Goal: Find specific page/section: Find specific page/section

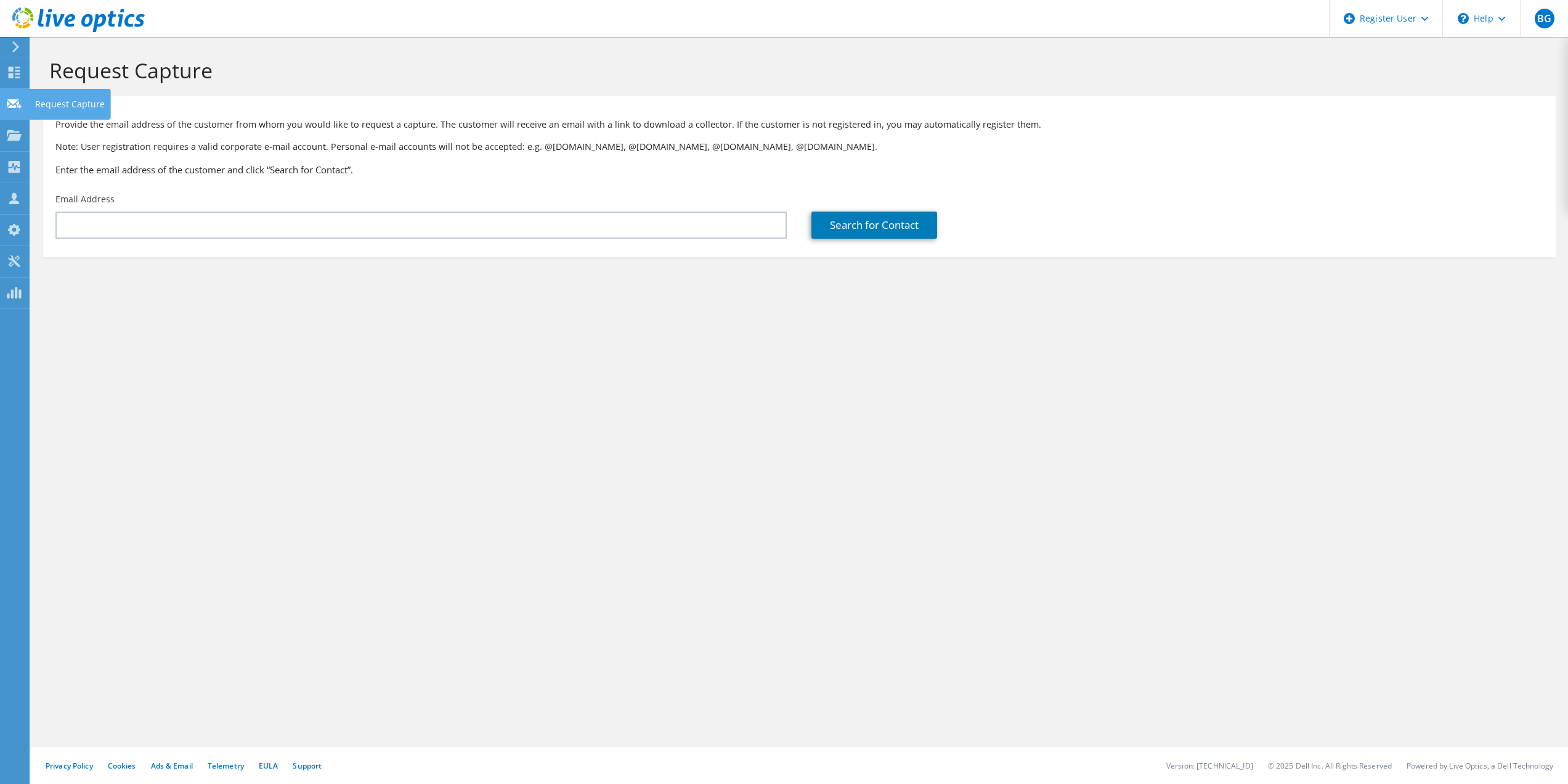
click at [72, 101] on div "Request Capture" at bounding box center [69, 103] width 82 height 30
click at [18, 100] on icon at bounding box center [14, 103] width 15 height 12
click at [41, 135] on div "Projects" at bounding box center [58, 135] width 59 height 30
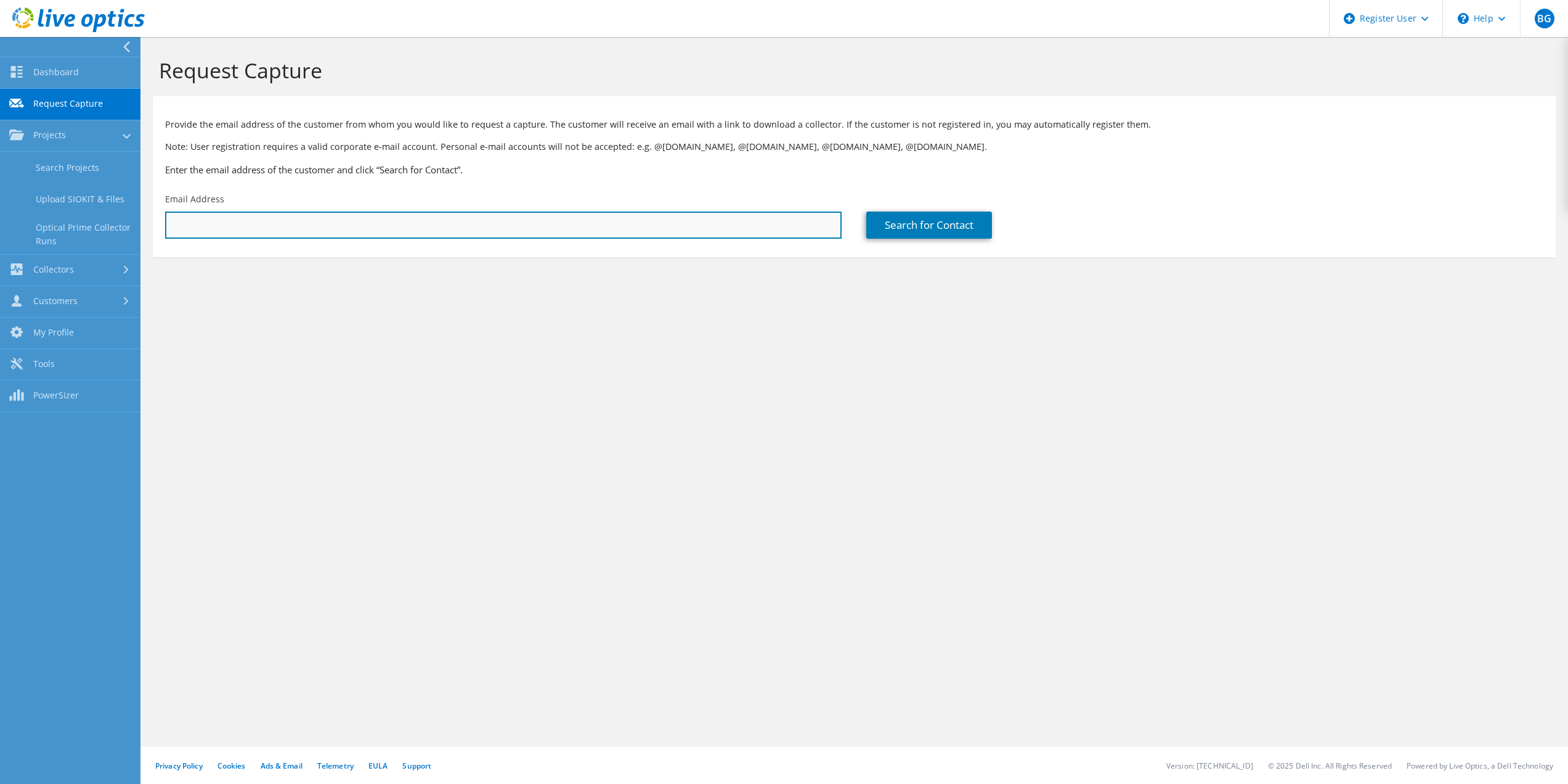
click at [244, 224] on input "text" at bounding box center [503, 224] width 677 height 27
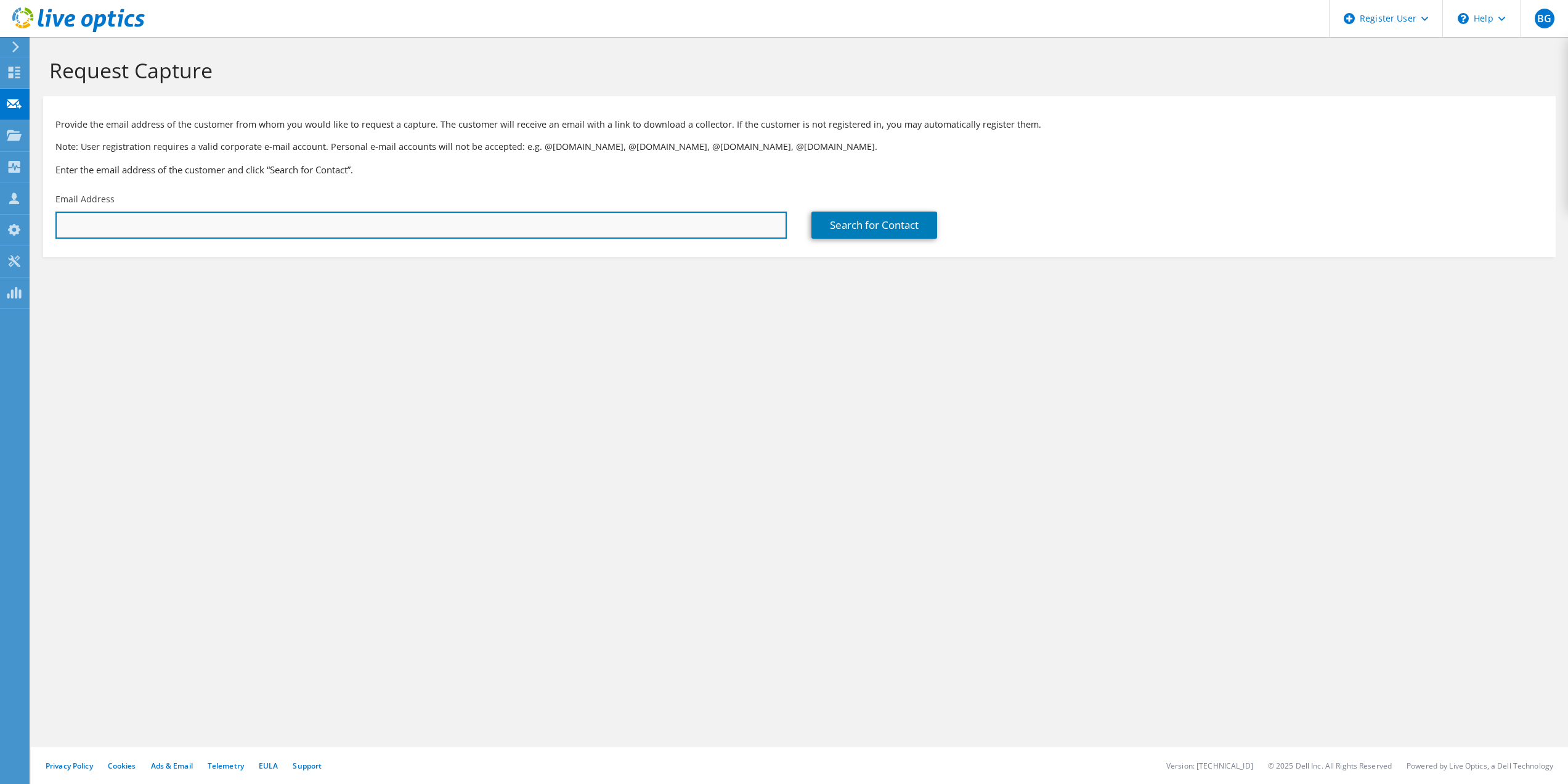
click at [195, 217] on input "text" at bounding box center [421, 224] width 732 height 27
paste input "abennett@sfsymphony.org"
click at [101, 220] on input "abennett@sfsymphony.org" at bounding box center [421, 224] width 732 height 27
type input "@sfsymphony.org"
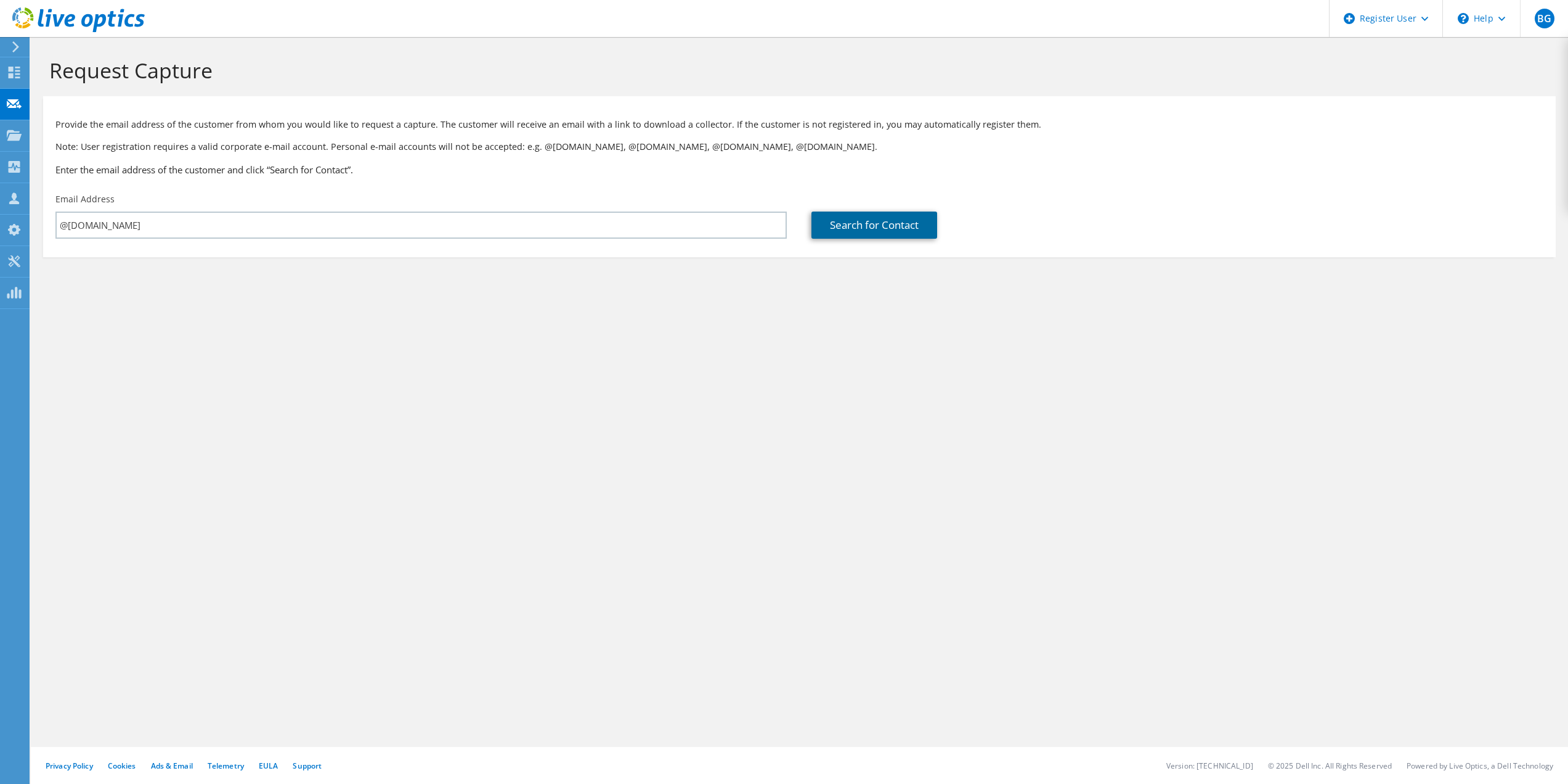
click at [882, 224] on link "Search for Contact" at bounding box center [874, 224] width 125 height 27
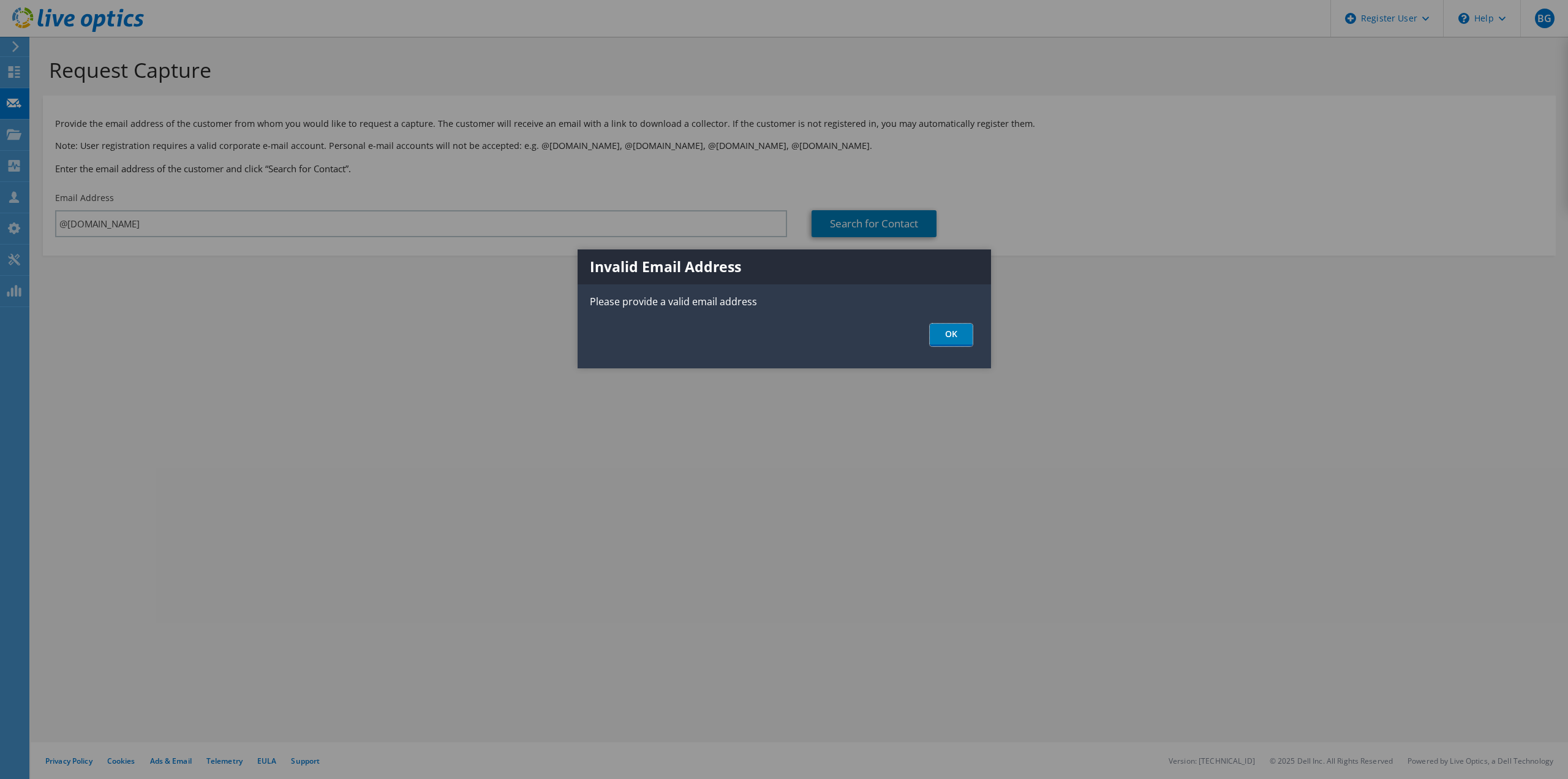
click at [952, 341] on link "OK" at bounding box center [951, 335] width 43 height 23
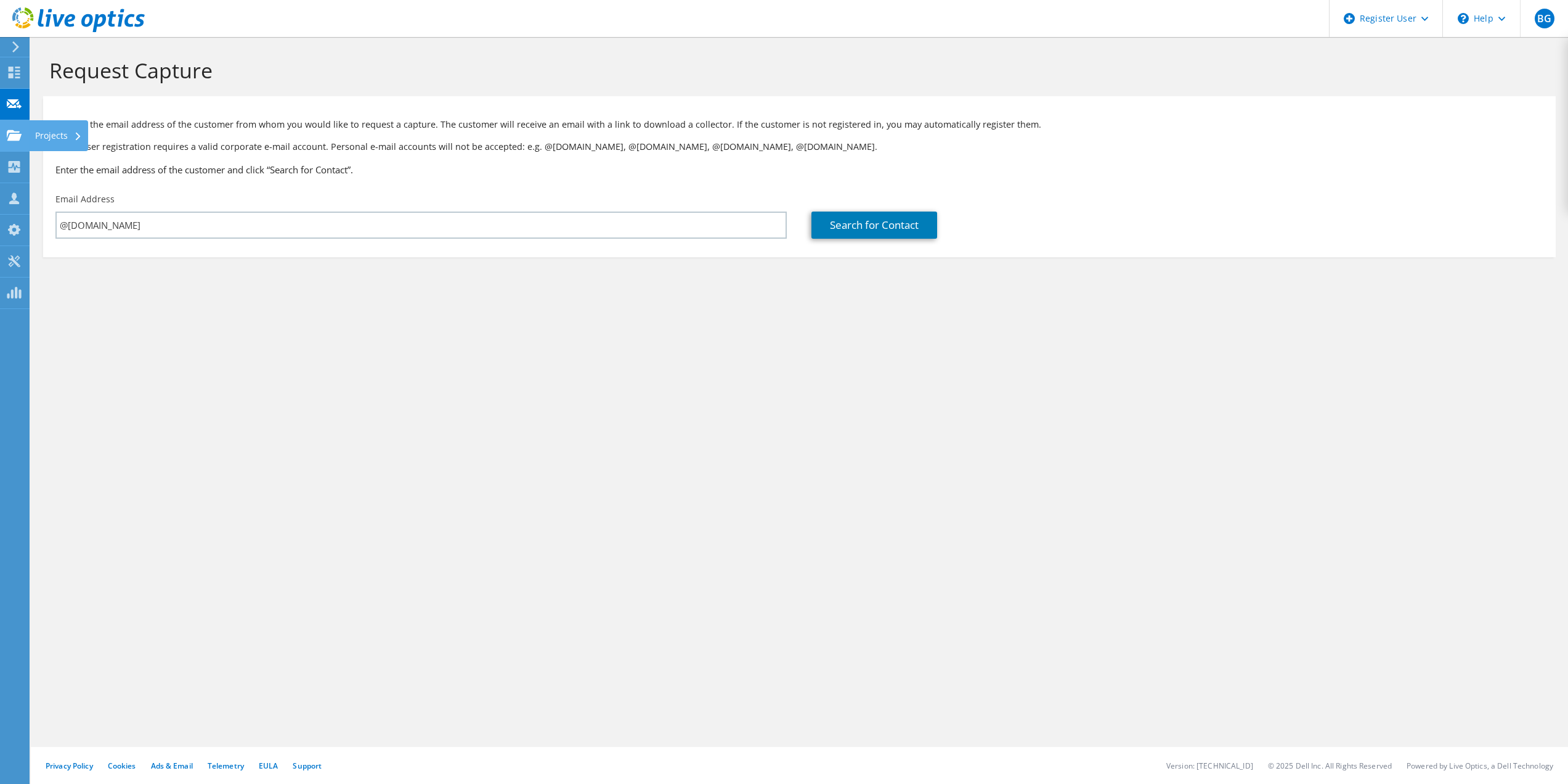
click at [41, 137] on div "Projects" at bounding box center [58, 135] width 59 height 30
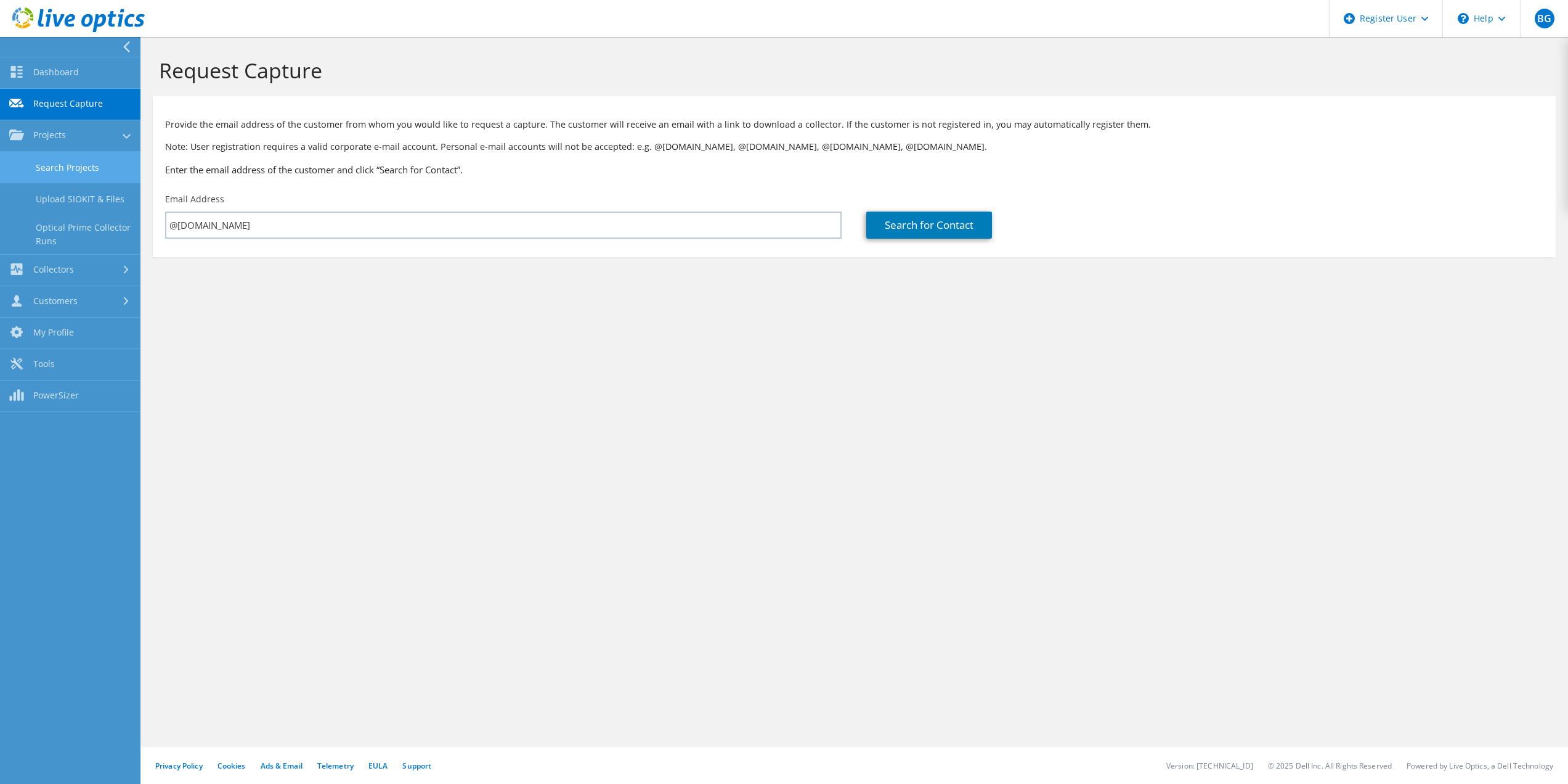
click at [90, 171] on link "Search Projects" at bounding box center [70, 167] width 140 height 31
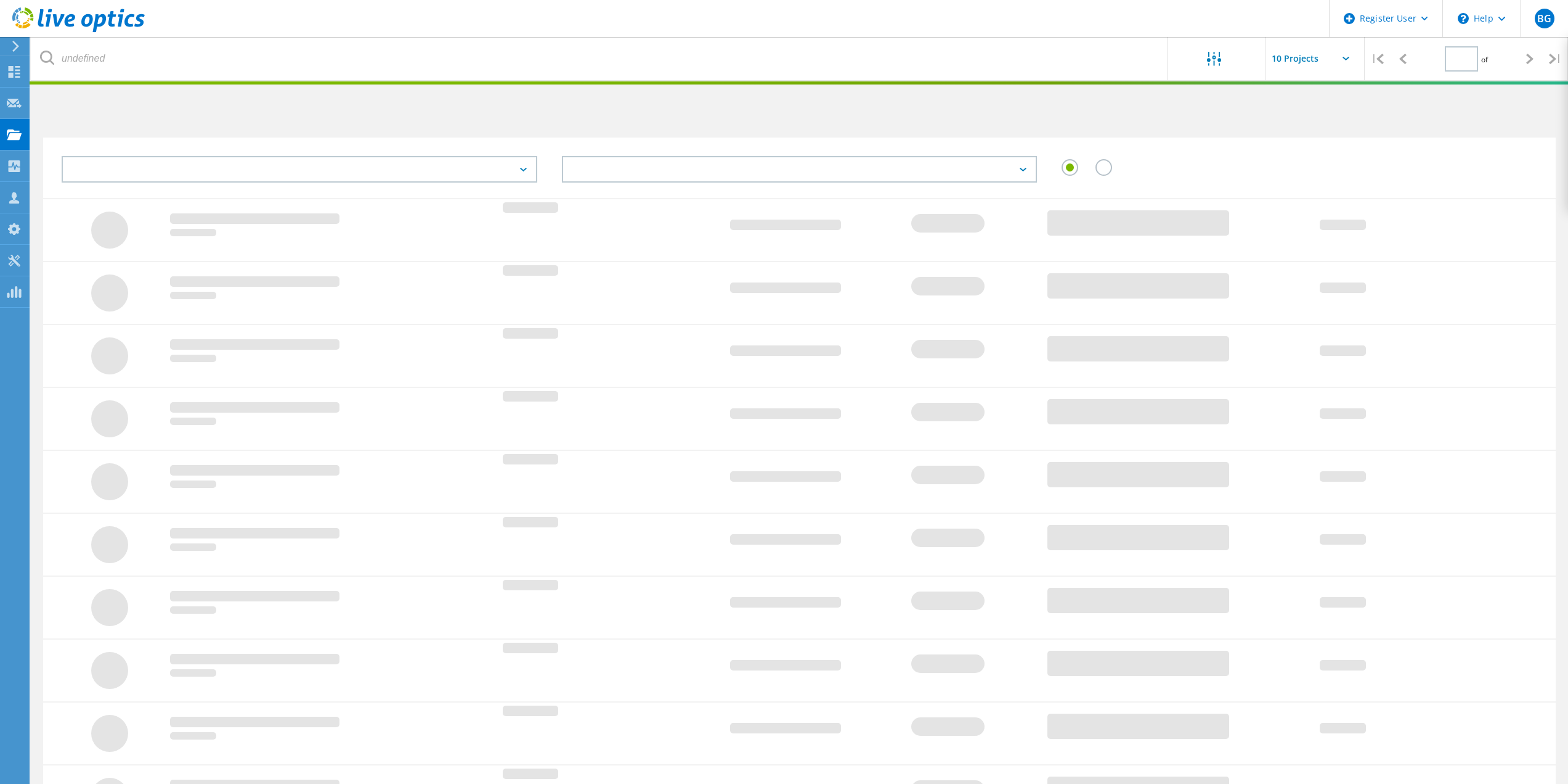
type input "1"
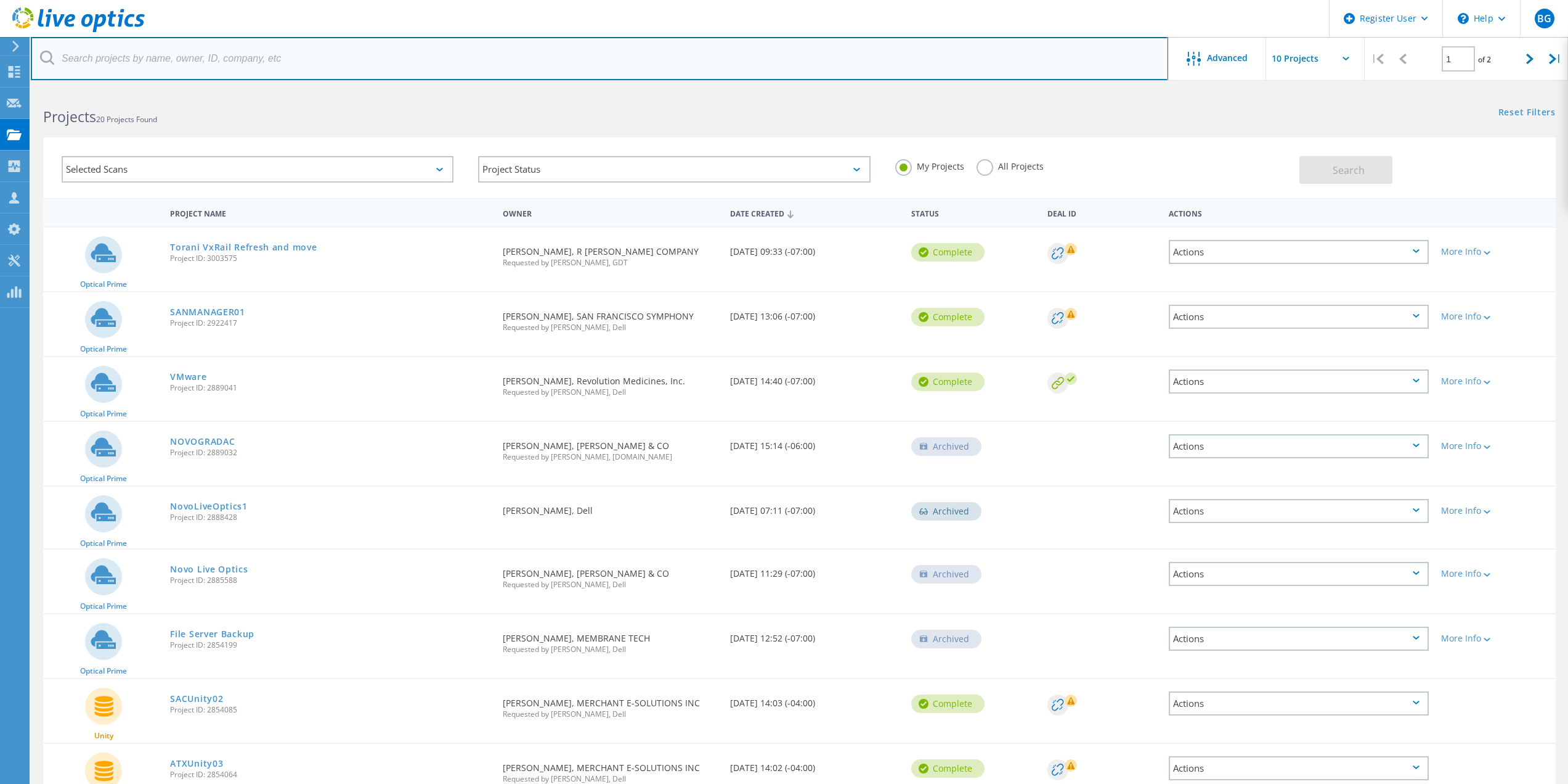
click at [238, 52] on input "text" at bounding box center [599, 58] width 1138 height 43
paste input "abennett@sfsymphony.org"
type input "abennett@sfsymphony.org"
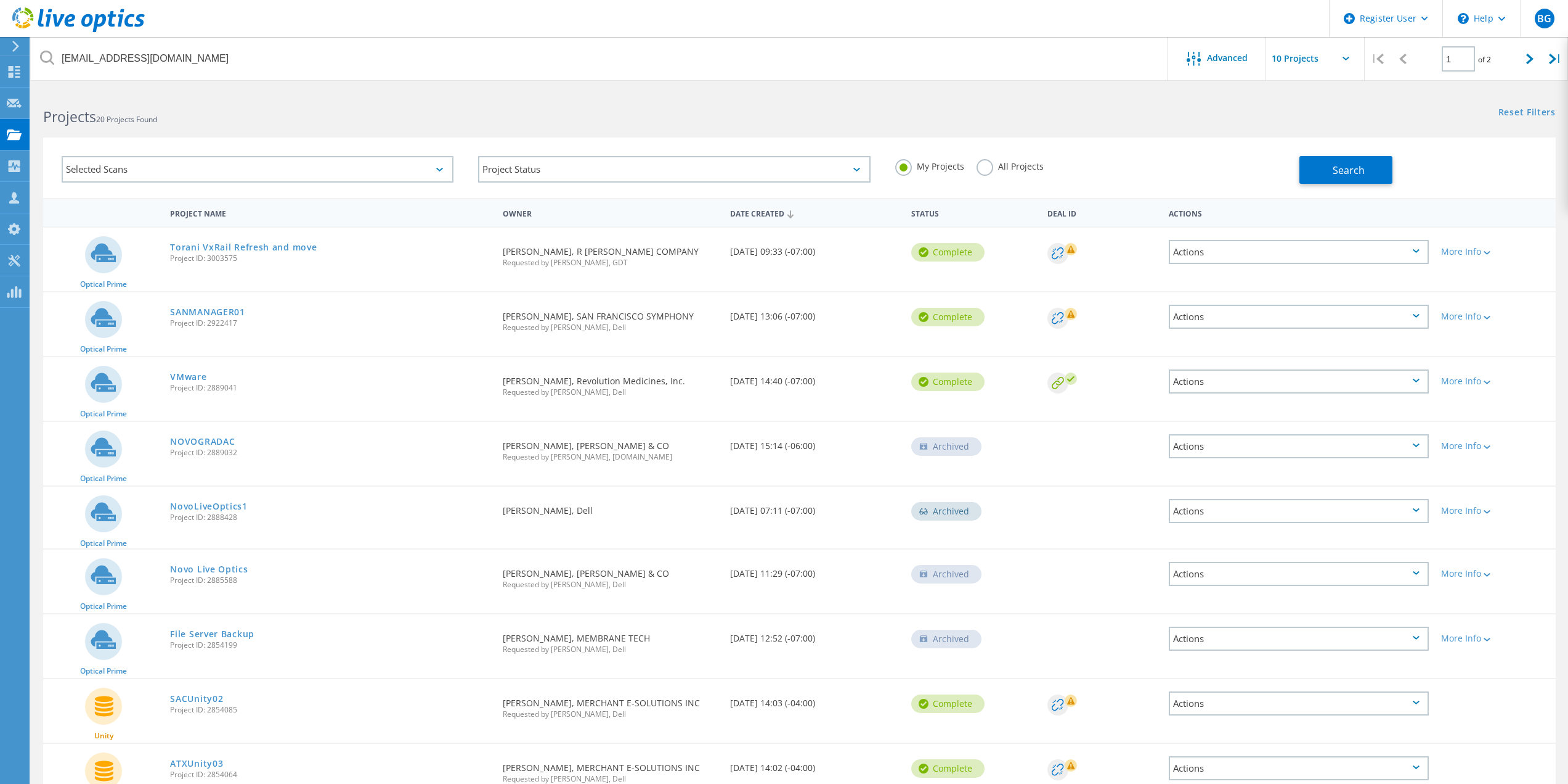
click at [1029, 164] on label "All Projects" at bounding box center [1010, 164] width 67 height 12
click at [0, 0] on input "All Projects" at bounding box center [0, 0] width 0 height 0
click at [1326, 166] on button "Search" at bounding box center [1346, 170] width 93 height 28
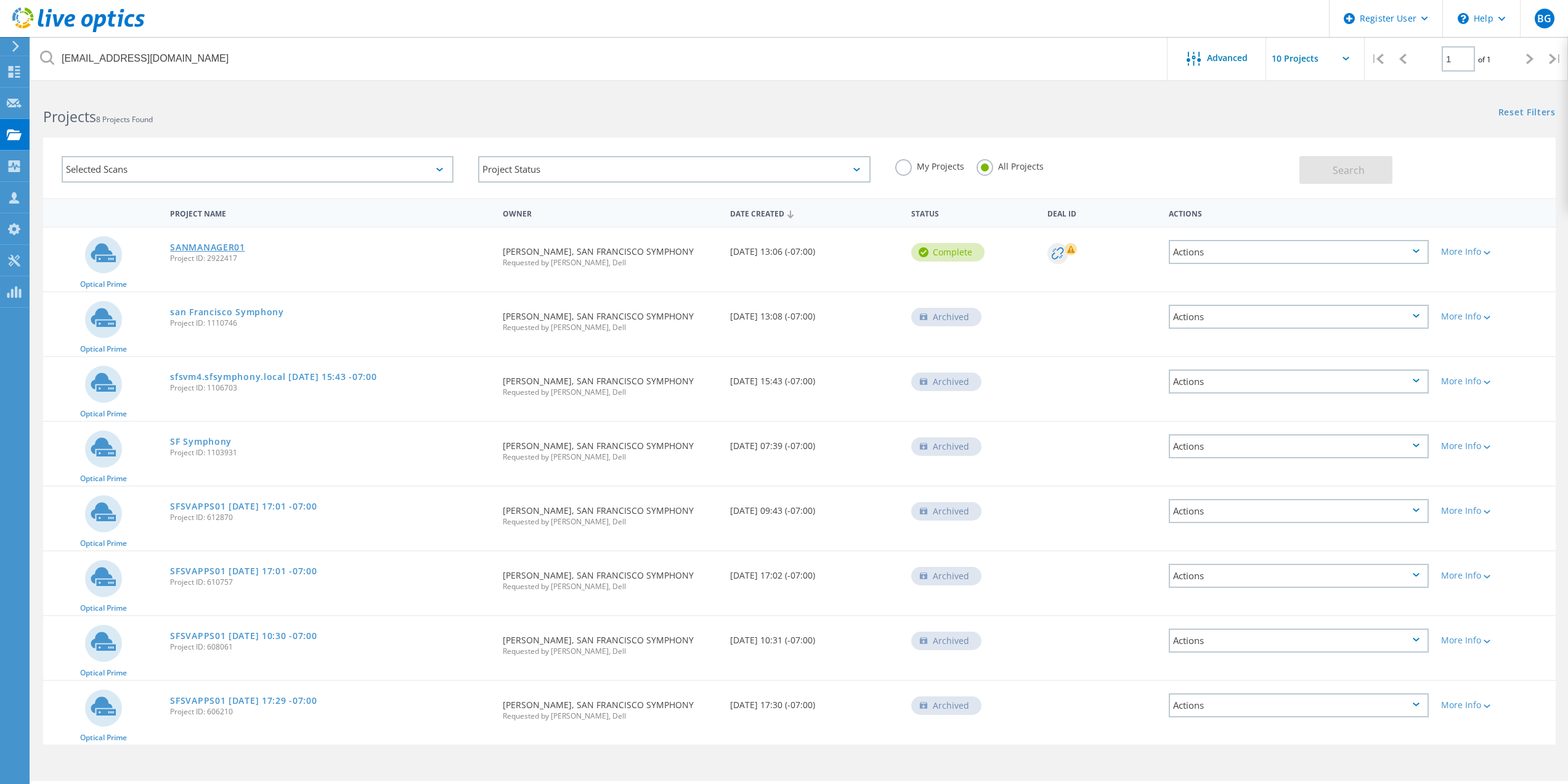
click at [214, 243] on link "SANMANAGER01" at bounding box center [207, 246] width 75 height 8
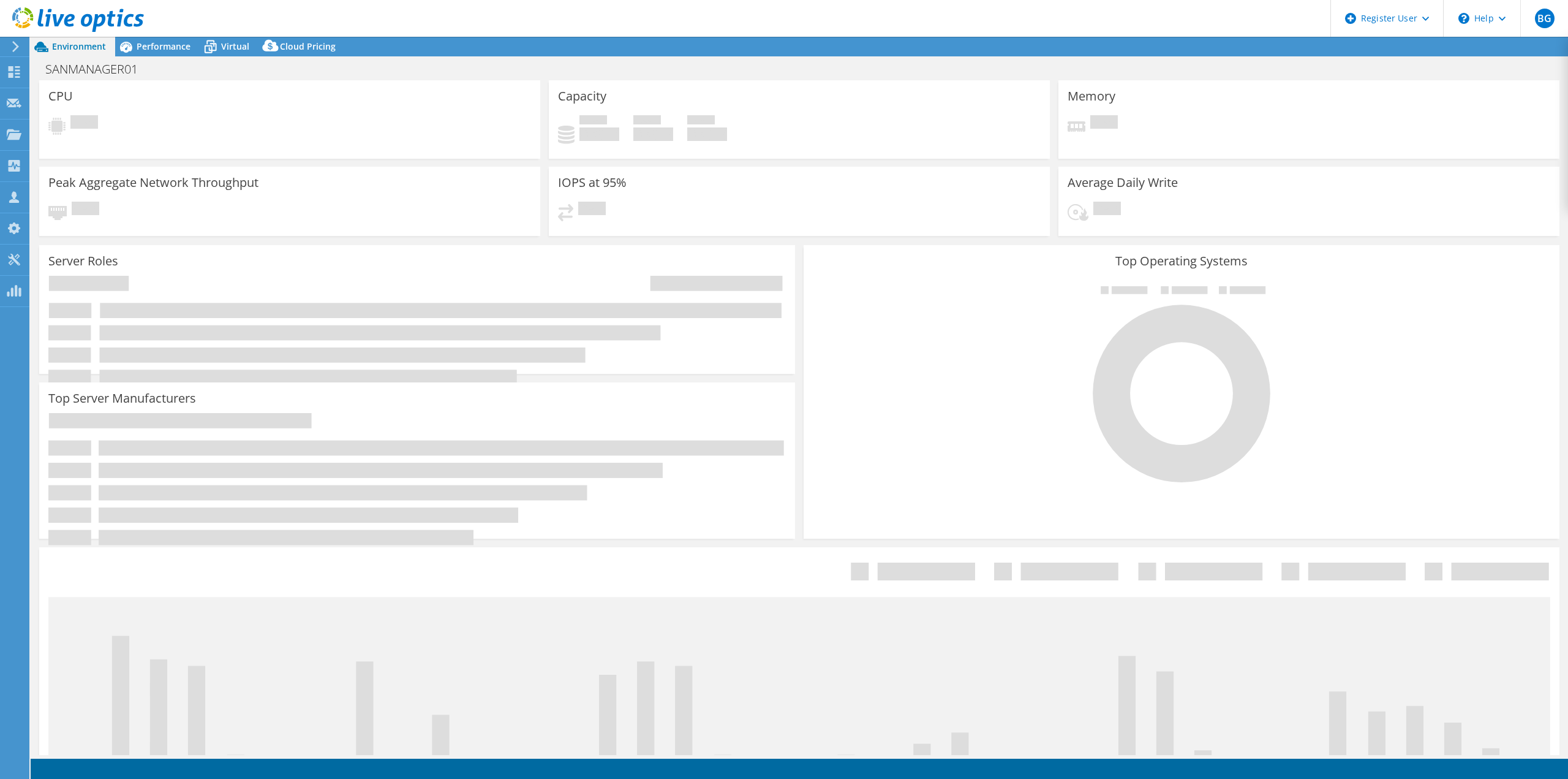
select select "USD"
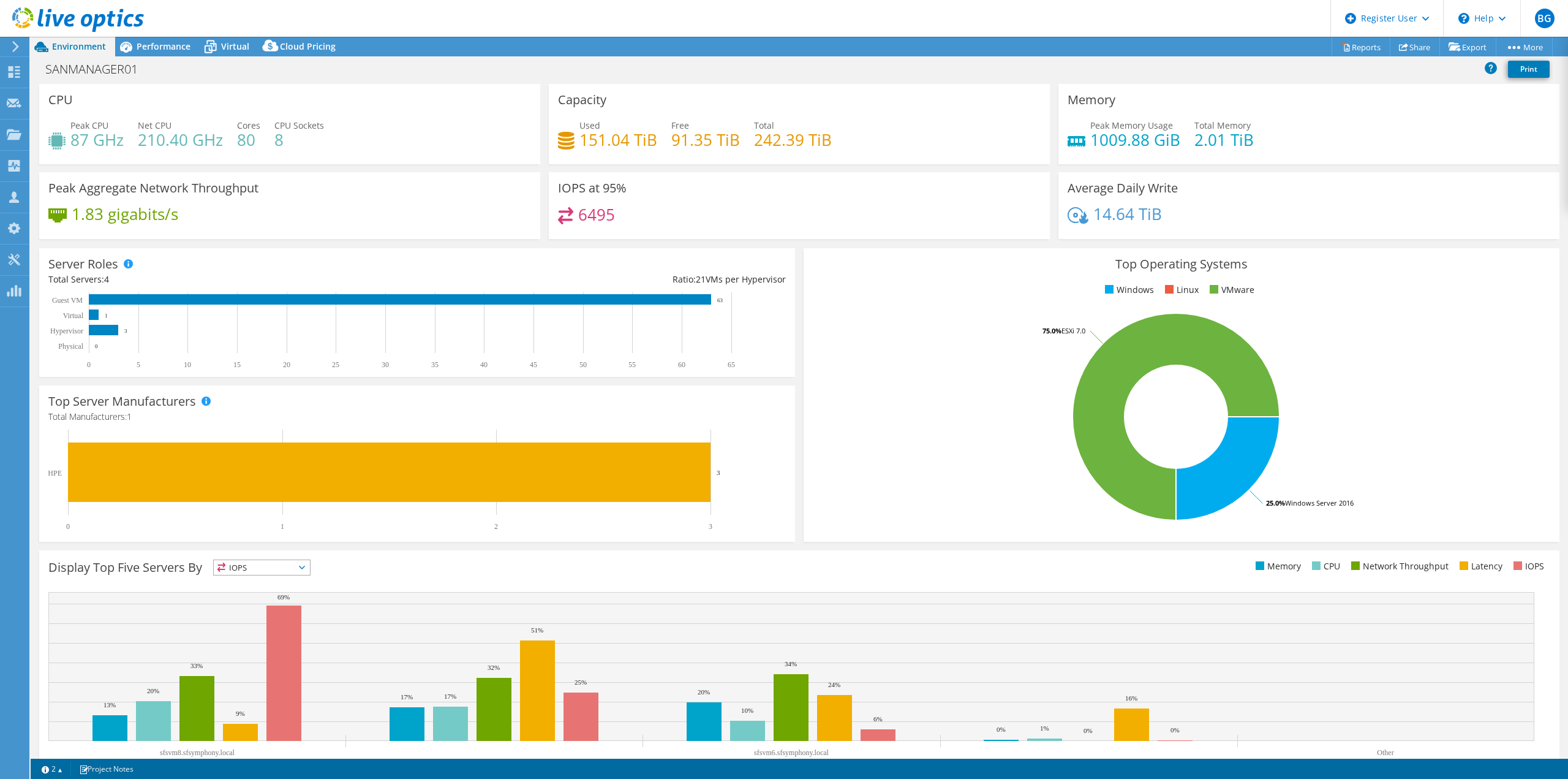
click at [544, 165] on div "Capacity Used 151.04 TiB Free 91.35 TiB Total 242.39 TiB" at bounding box center [799, 128] width 510 height 88
click at [780, 59] on div "SANMANAGER01 Print" at bounding box center [799, 69] width 1538 height 23
click at [152, 50] on span "Performance" at bounding box center [163, 46] width 54 height 12
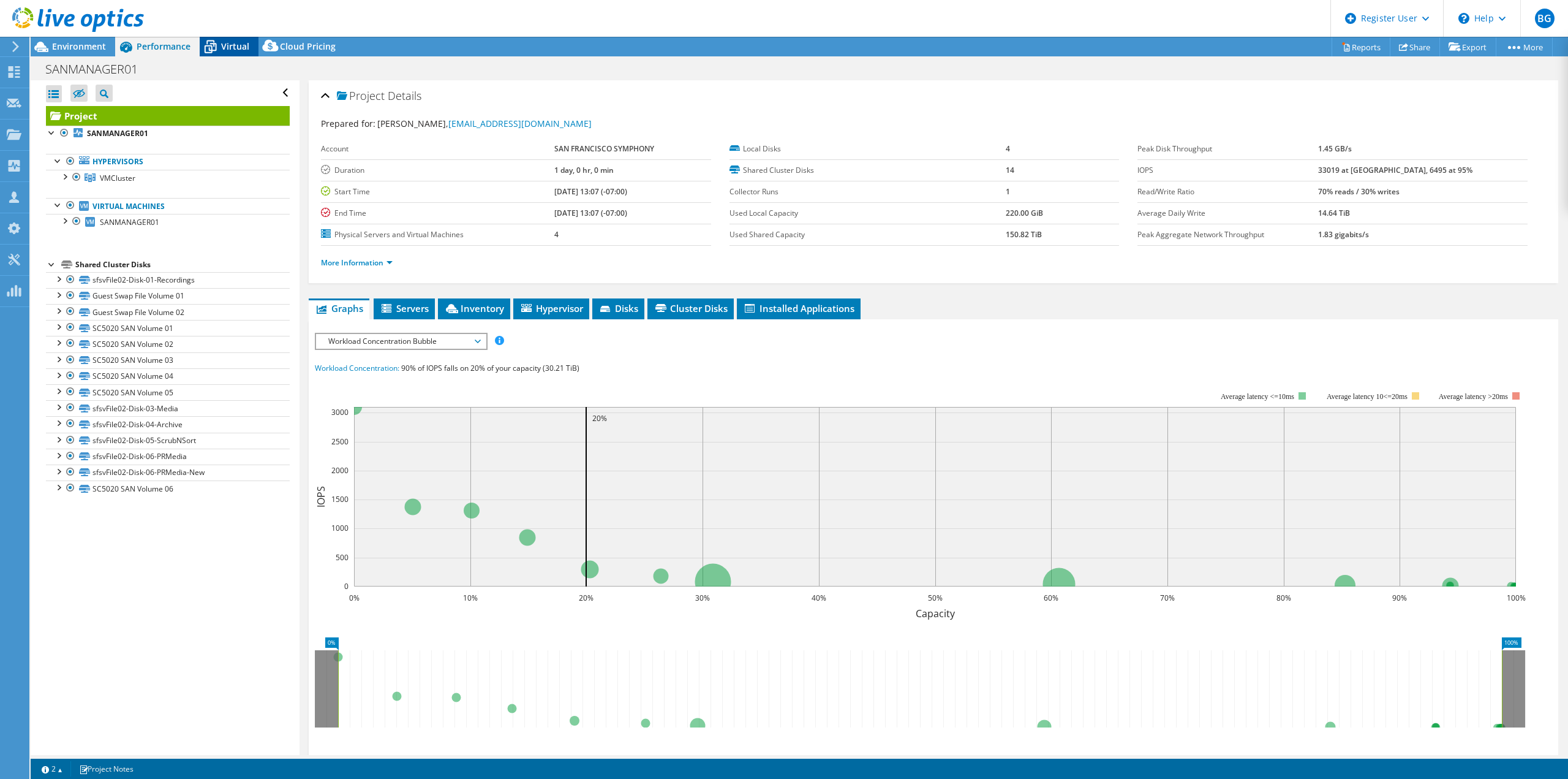
click at [239, 45] on span "Virtual" at bounding box center [235, 46] width 28 height 12
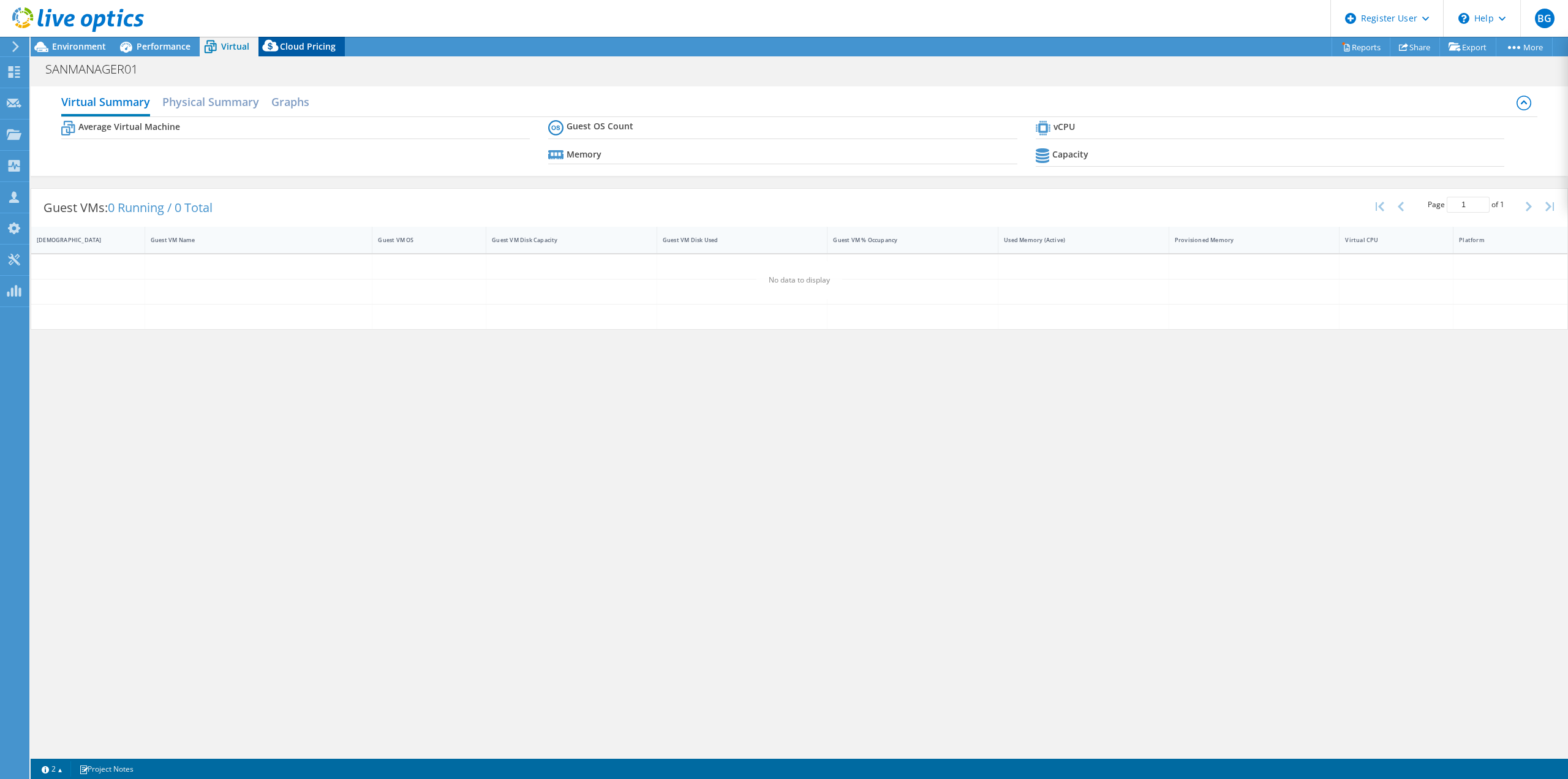
click at [280, 47] on icon at bounding box center [270, 48] width 25 height 25
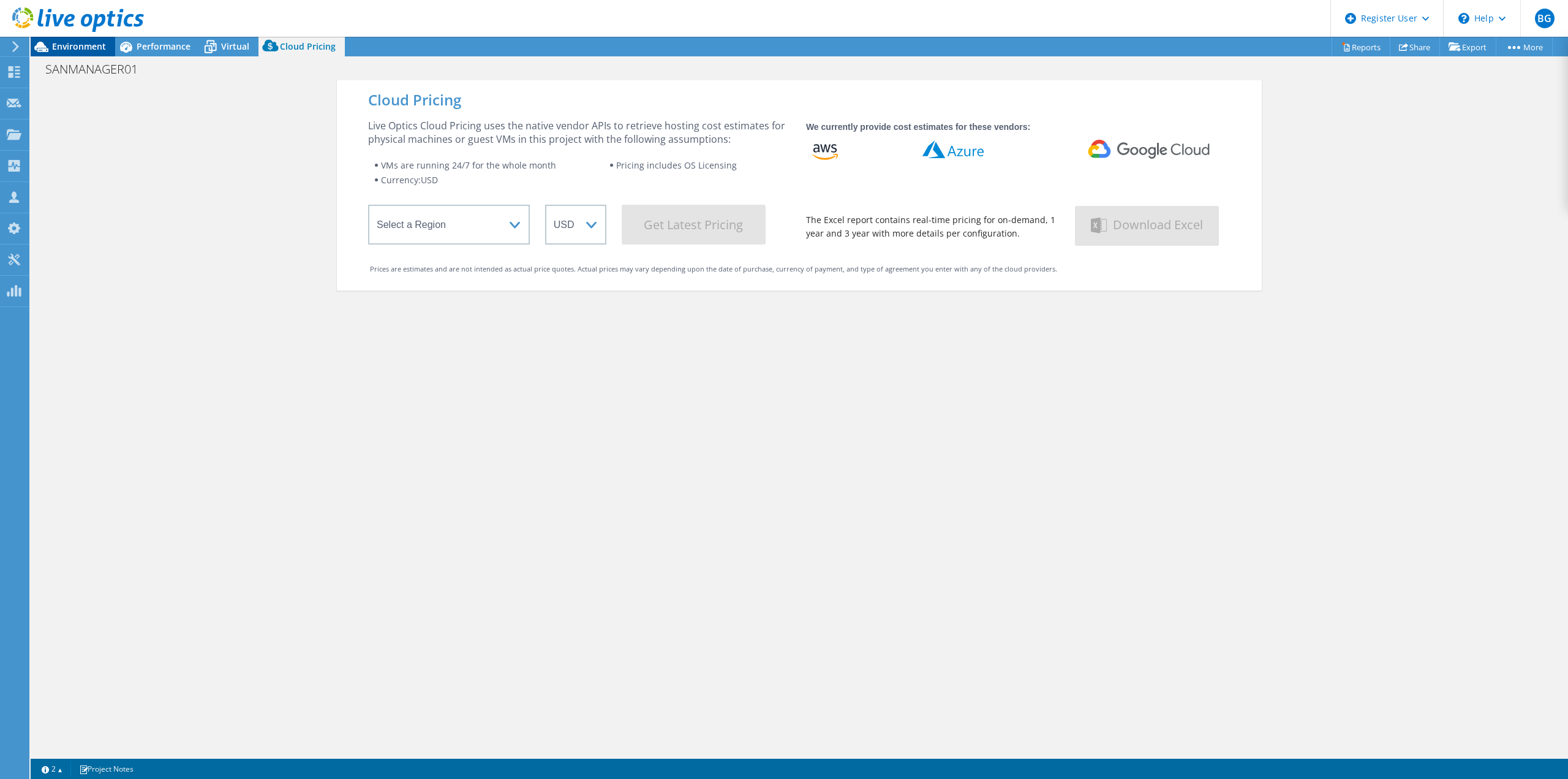
click at [93, 45] on span "Environment" at bounding box center [79, 46] width 54 height 12
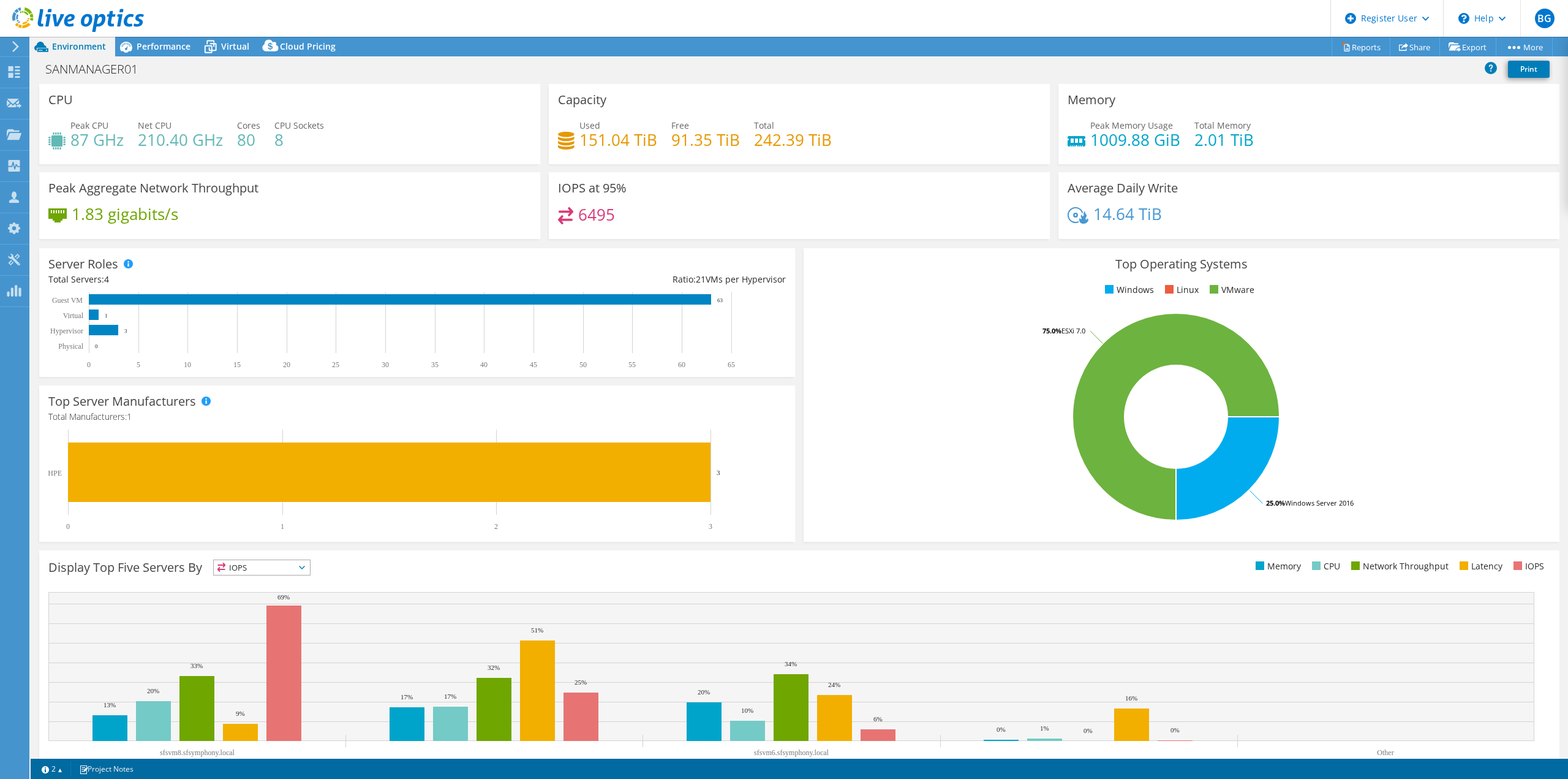
click at [789, 317] on div "Server Roles Physical Servers represent bare metal servers that were targets of…" at bounding box center [417, 313] width 756 height 128
click at [929, 50] on div "Project Actions Project Actions Reports Share Export vSAN ReadyNode Sizer" at bounding box center [799, 46] width 1538 height 19
